Goal: Task Accomplishment & Management: Complete application form

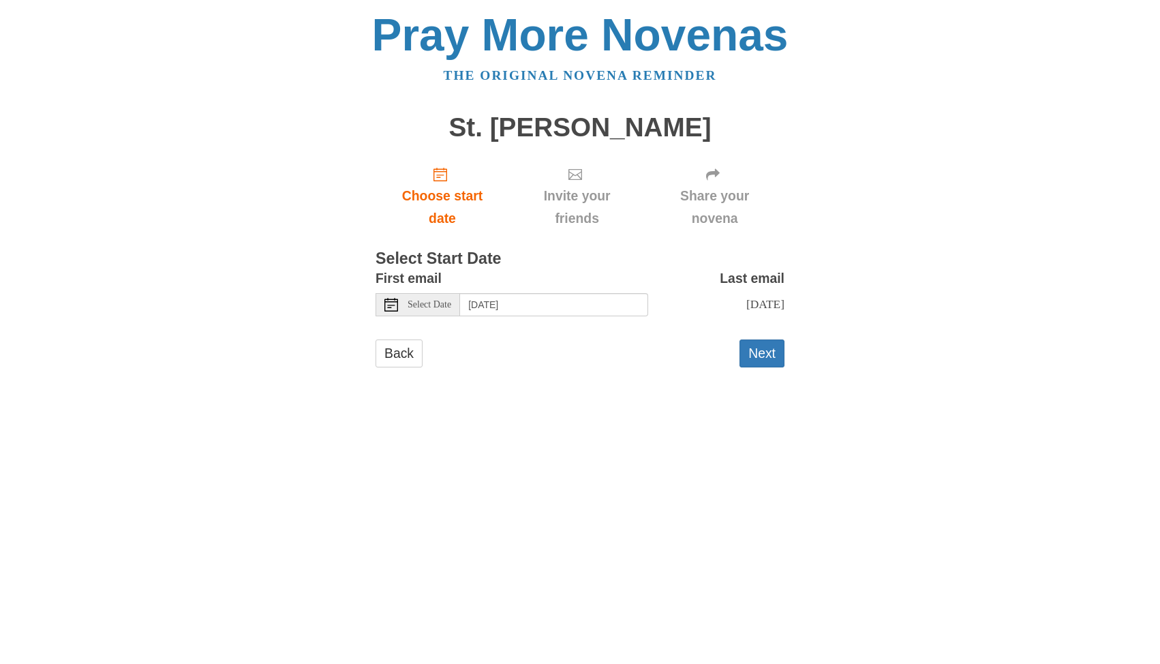
click at [429, 310] on span "Select Date" at bounding box center [430, 305] width 44 height 10
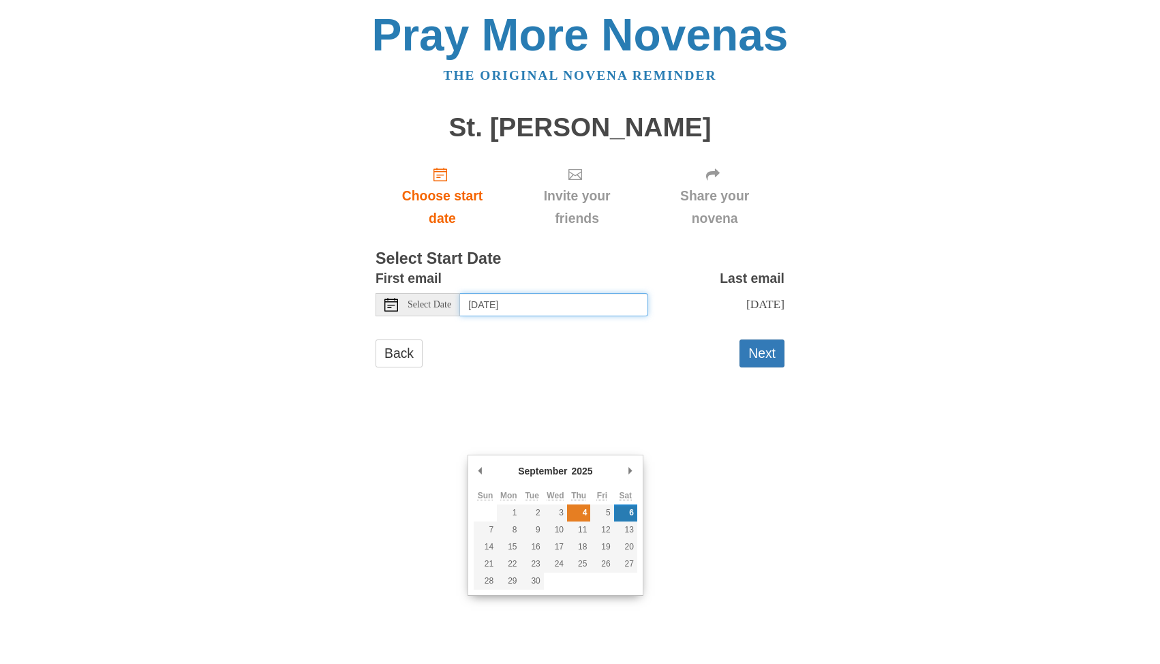
type input "[DATE]"
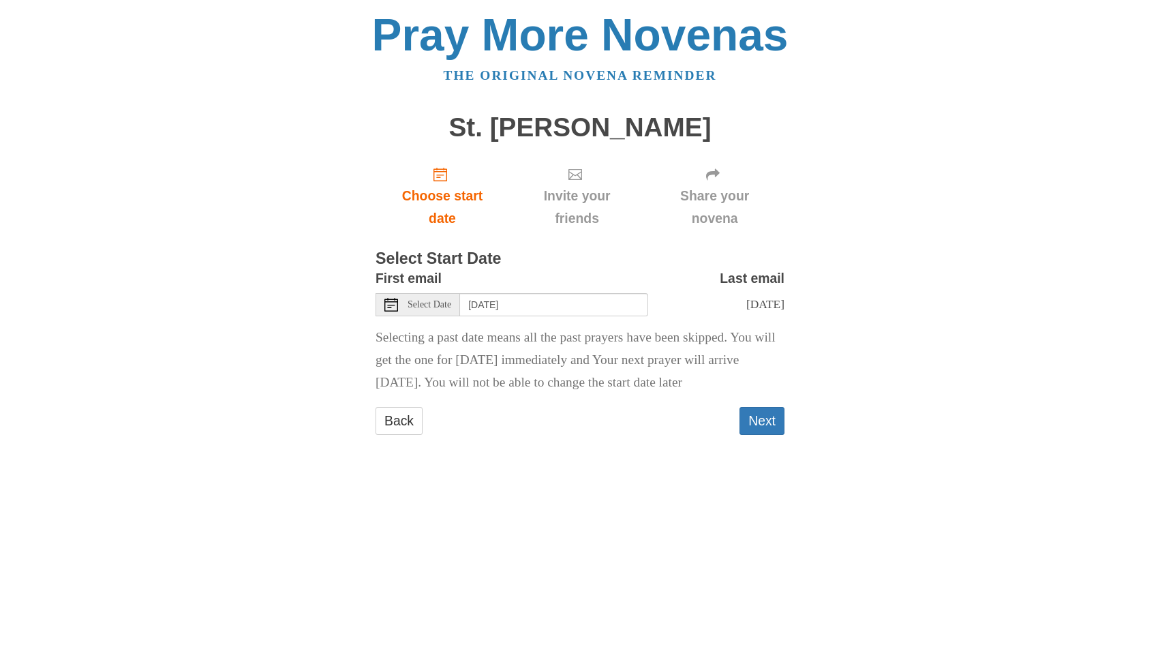
scroll to position [155, 0]
click at [757, 435] on button "Next" at bounding box center [762, 421] width 45 height 28
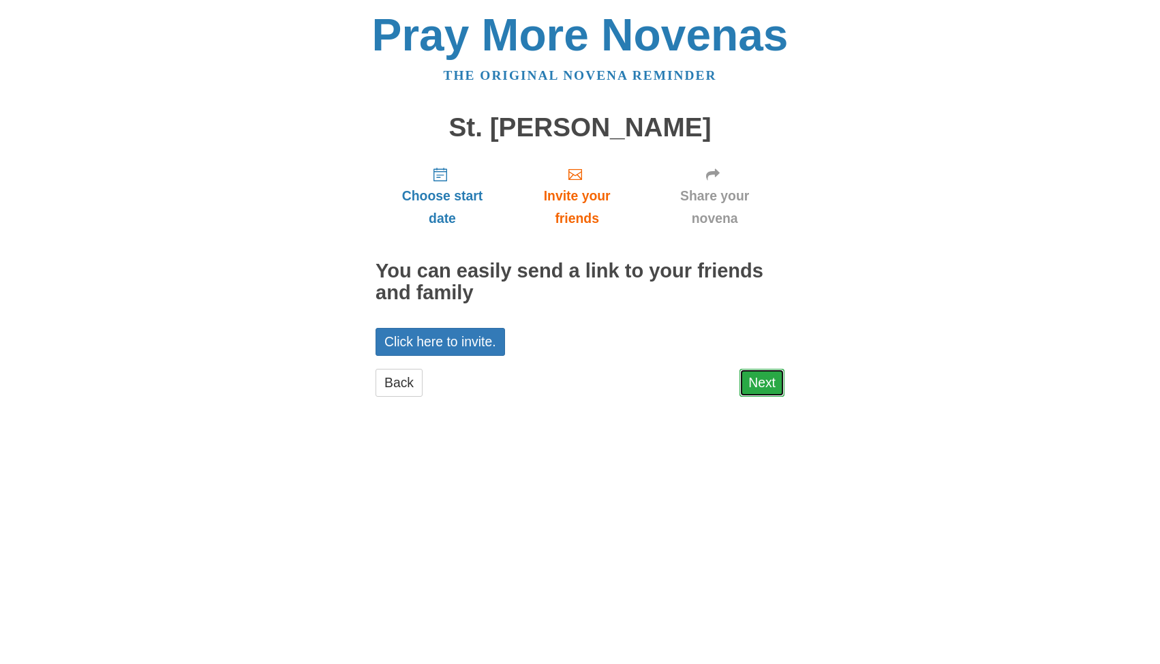
click at [770, 397] on link "Next" at bounding box center [762, 383] width 45 height 28
